Goal: Information Seeking & Learning: Learn about a topic

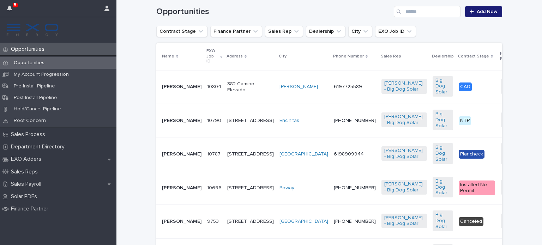
scroll to position [154, 0]
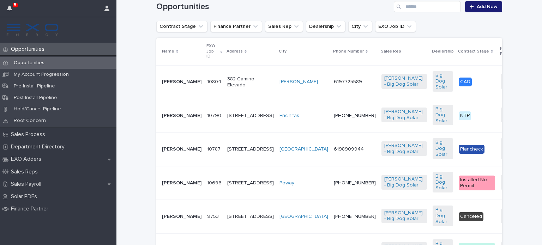
click at [171, 79] on p "[PERSON_NAME]" at bounding box center [182, 82] width 40 height 6
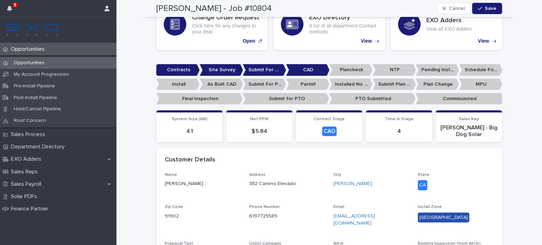
scroll to position [147, 0]
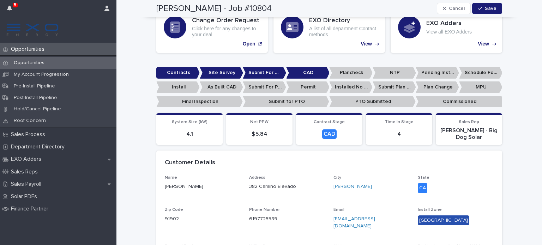
click at [23, 46] on p "Opportunities" at bounding box center [29, 49] width 42 height 7
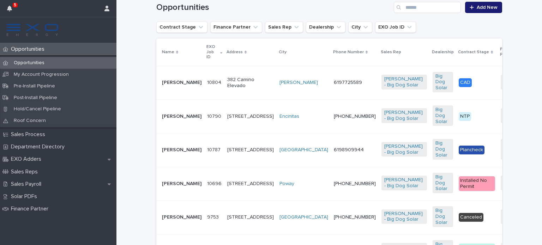
scroll to position [160, 0]
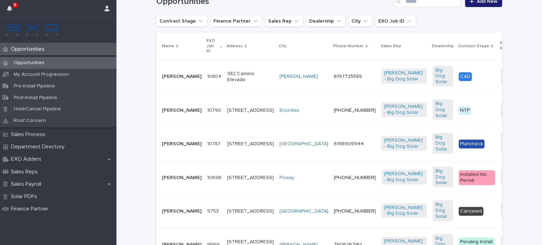
click at [167, 181] on p "[PERSON_NAME]" at bounding box center [182, 178] width 40 height 6
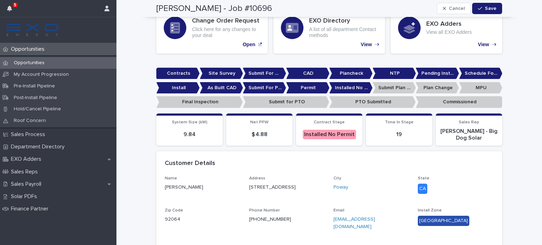
scroll to position [92, 0]
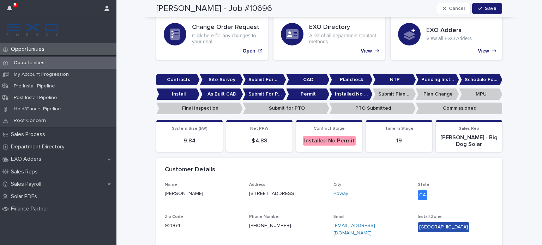
click at [486, 203] on div "State [US_STATE]" at bounding box center [456, 194] width 76 height 24
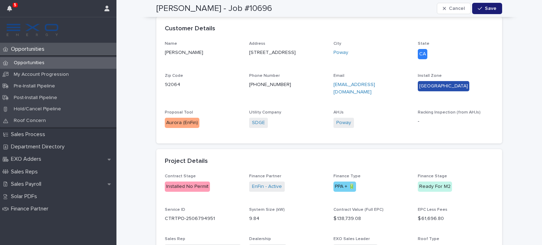
scroll to position [234, 0]
click at [499, 203] on div "Contract Stage Installed No Permit Finance Partner EnFin - Active Finance Type …" at bounding box center [329, 236] width 346 height 126
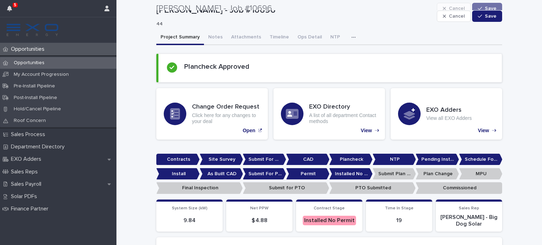
scroll to position [0, 0]
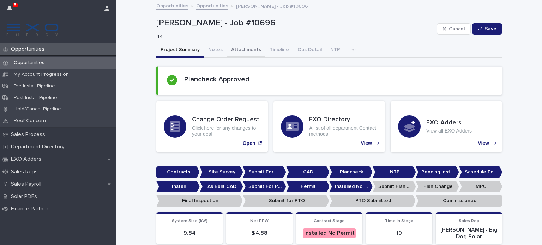
click at [242, 46] on button "Attachments" at bounding box center [246, 50] width 38 height 15
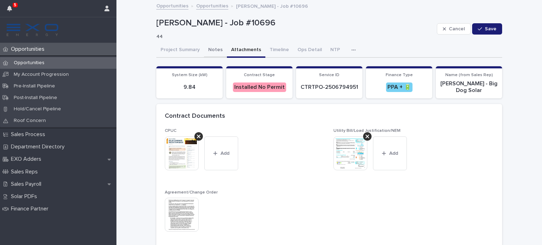
click at [208, 53] on button "Notes" at bounding box center [215, 50] width 23 height 15
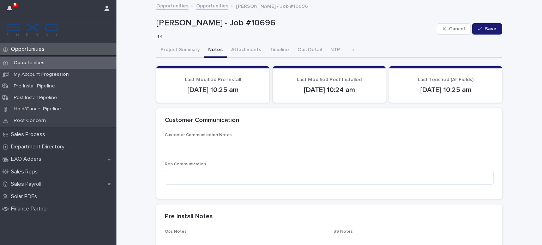
click at [347, 55] on button "button" at bounding box center [355, 50] width 16 height 14
click at [333, 67] on button "Activity" at bounding box center [329, 68] width 47 height 11
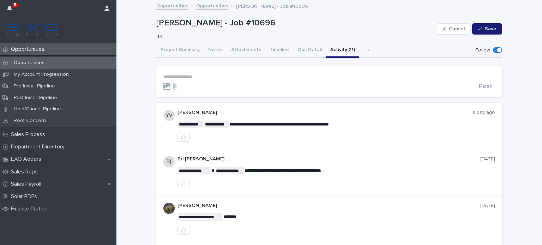
click at [176, 81] on form "**********" at bounding box center [329, 82] width 332 height 16
click at [186, 89] on div at bounding box center [319, 86] width 313 height 7
click at [22, 48] on p "Opportunities" at bounding box center [29, 49] width 42 height 7
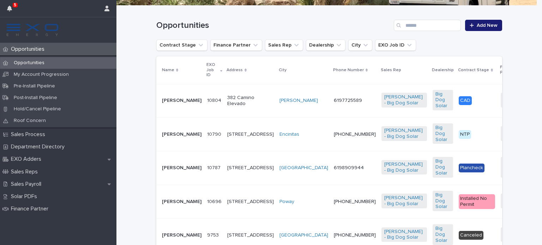
scroll to position [138, 0]
